Goal: Navigation & Orientation: Find specific page/section

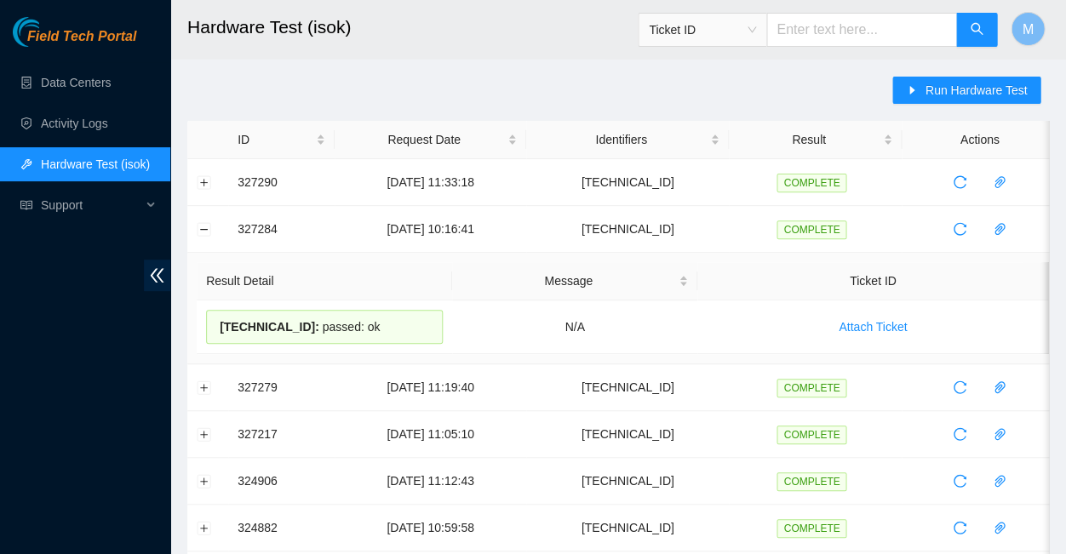
click at [81, 37] on span "Field Tech Portal" at bounding box center [81, 37] width 109 height 16
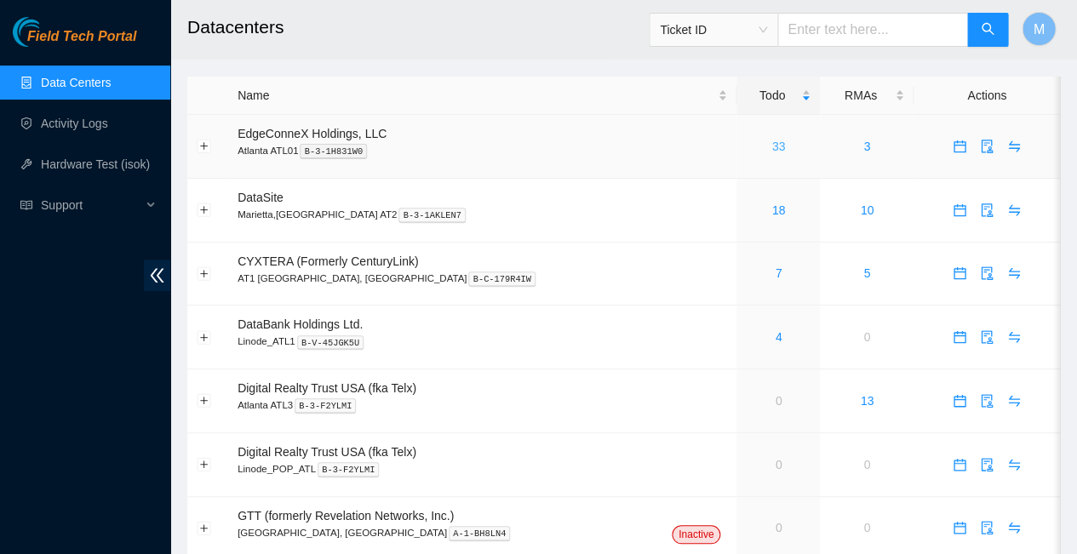
click at [772, 140] on link "33" at bounding box center [779, 147] width 14 height 14
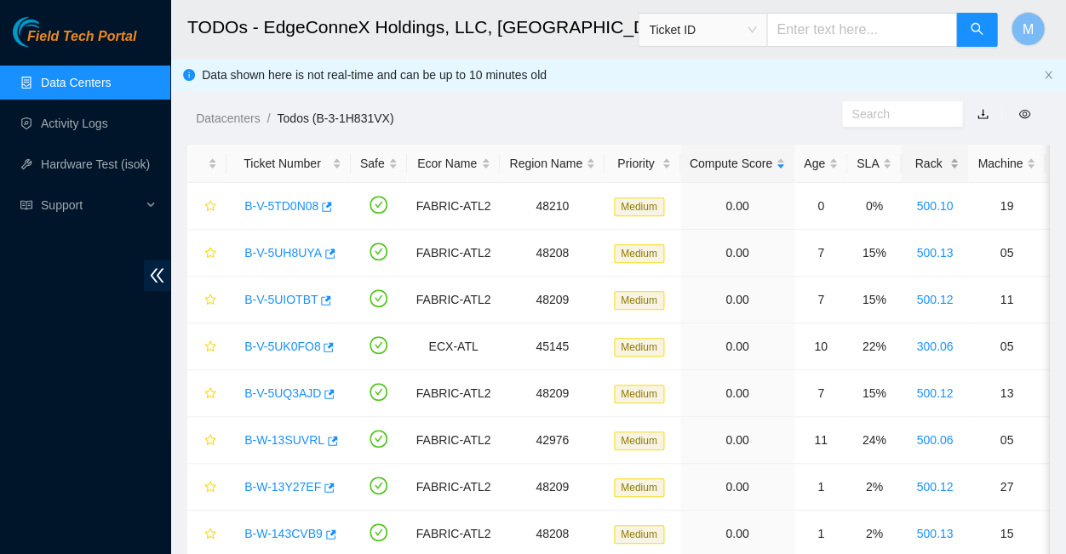
click at [910, 156] on div "Rack" at bounding box center [934, 163] width 49 height 19
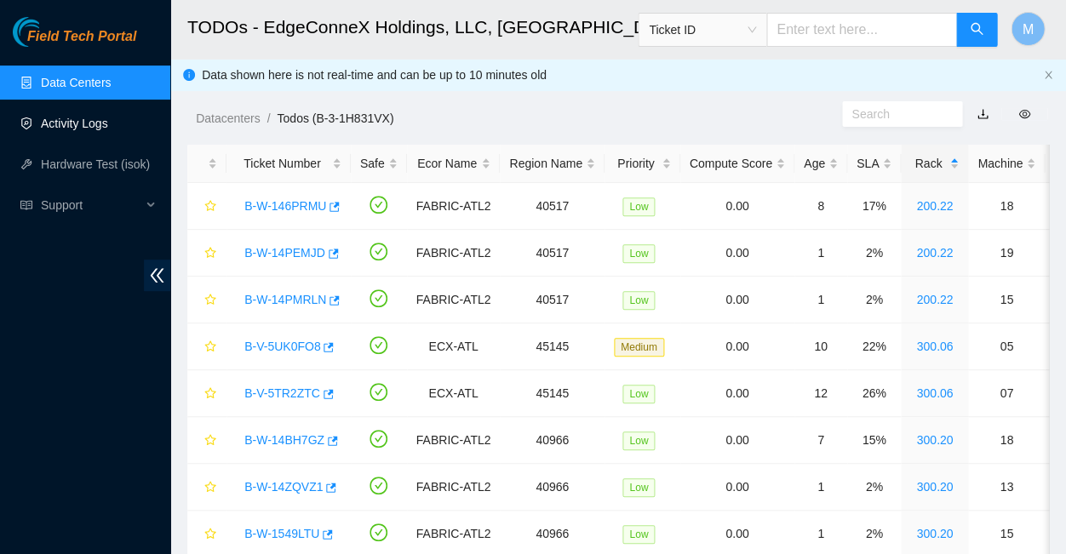
click at [77, 124] on link "Activity Logs" at bounding box center [74, 124] width 67 height 14
